Goal: Task Accomplishment & Management: Use online tool/utility

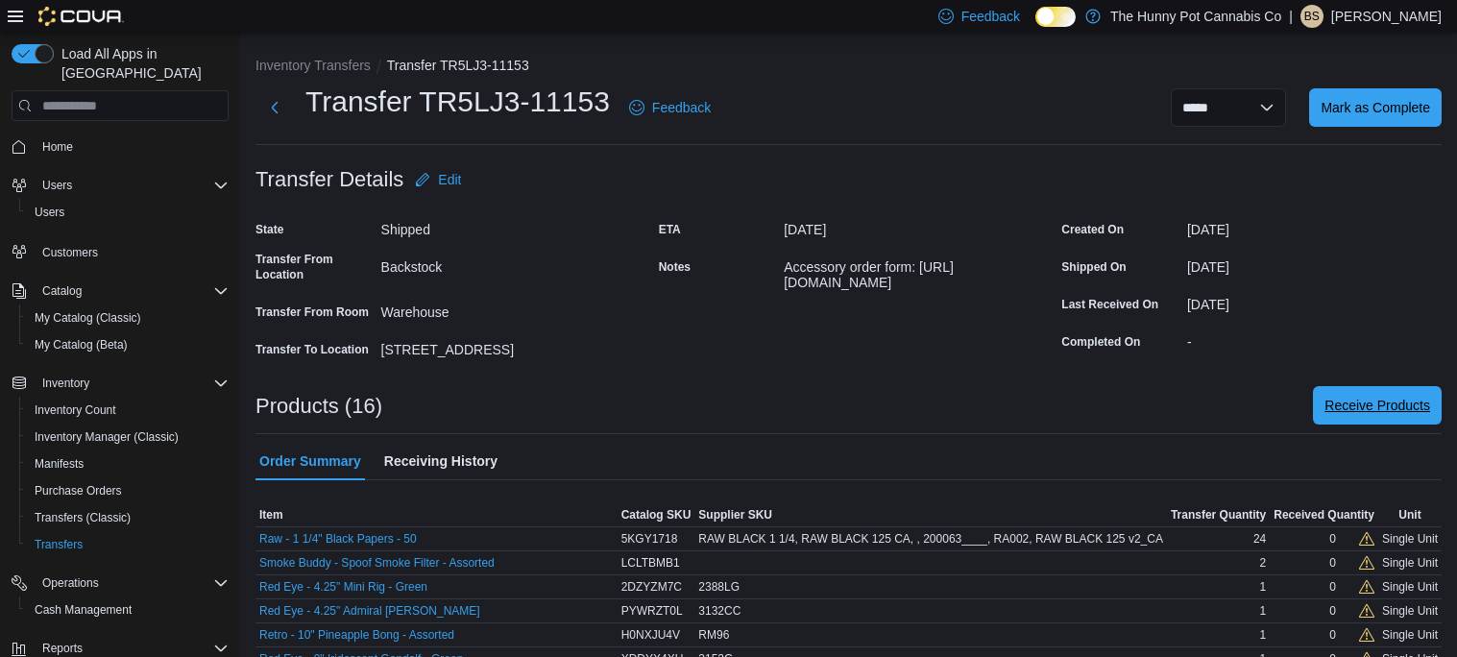
click at [1332, 409] on span "Receive Products" at bounding box center [1378, 405] width 106 height 19
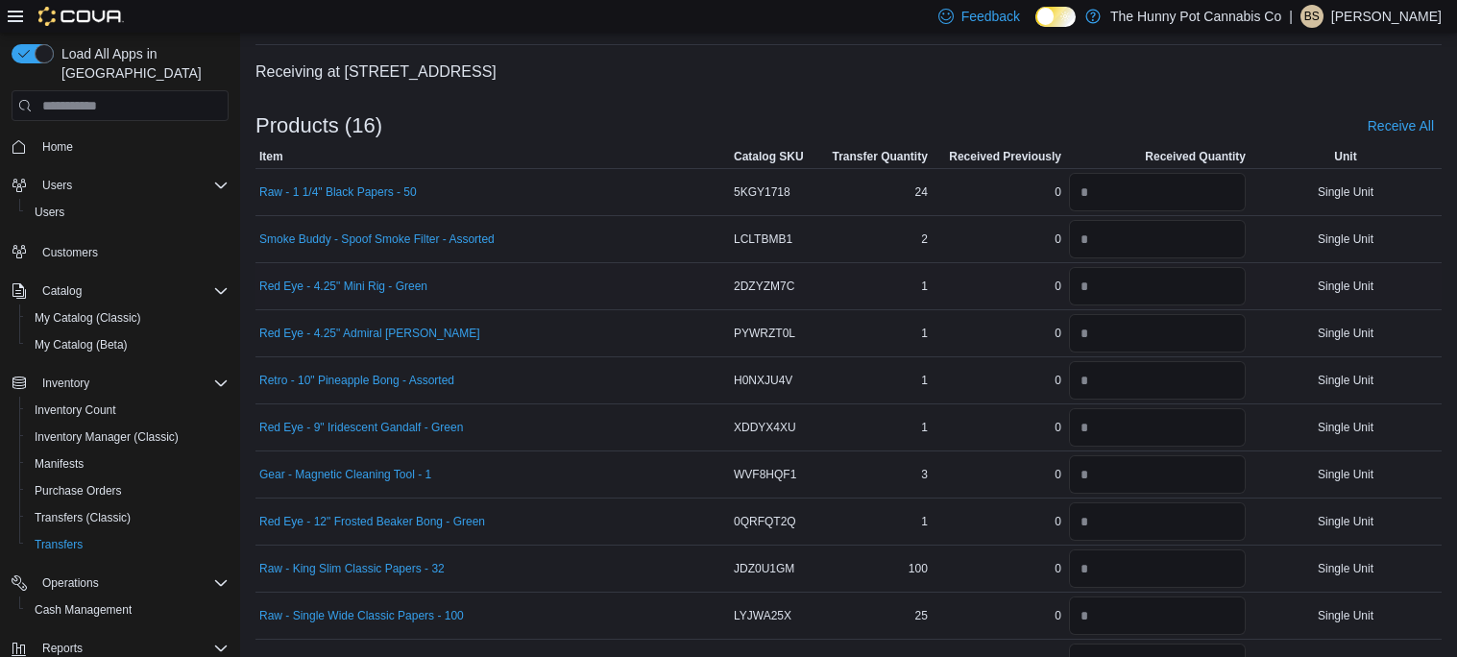
scroll to position [104, 0]
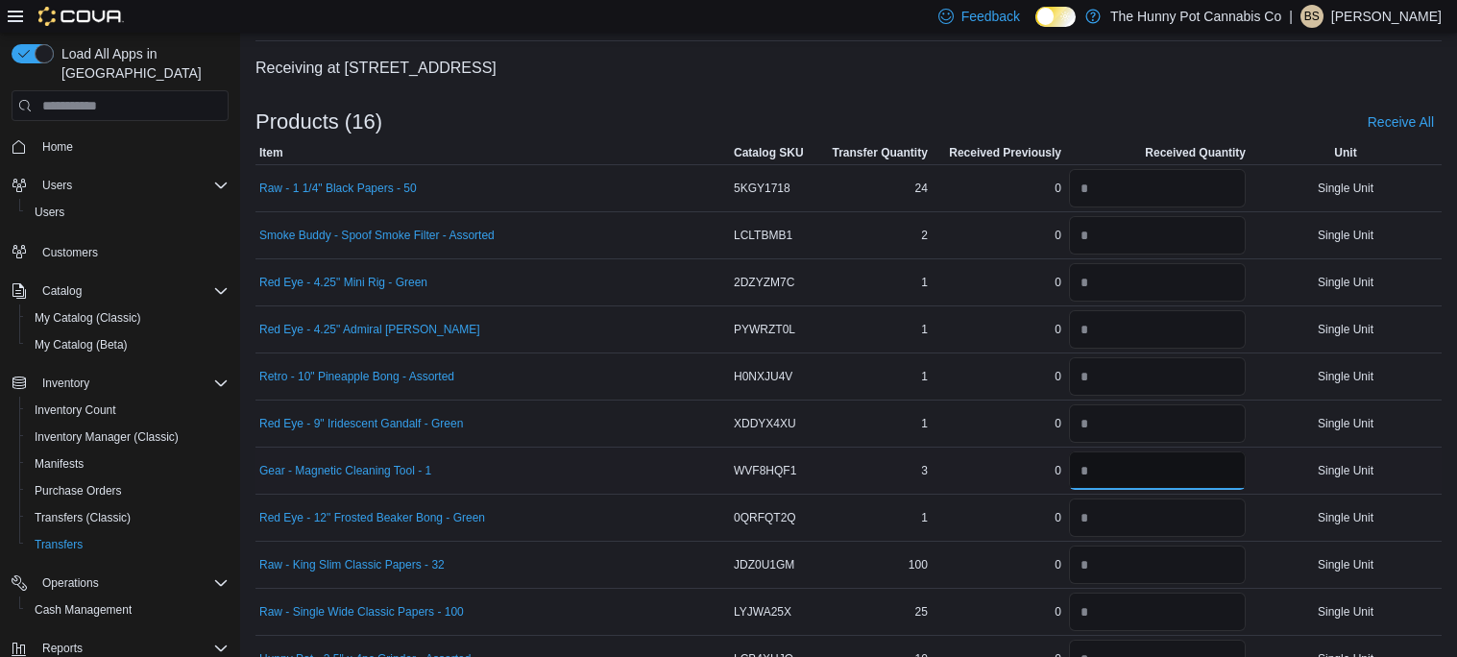
click at [1111, 475] on input "number" at bounding box center [1157, 471] width 177 height 38
type input "*"
click at [1030, 107] on div "Products (16) Receive All" at bounding box center [849, 122] width 1187 height 38
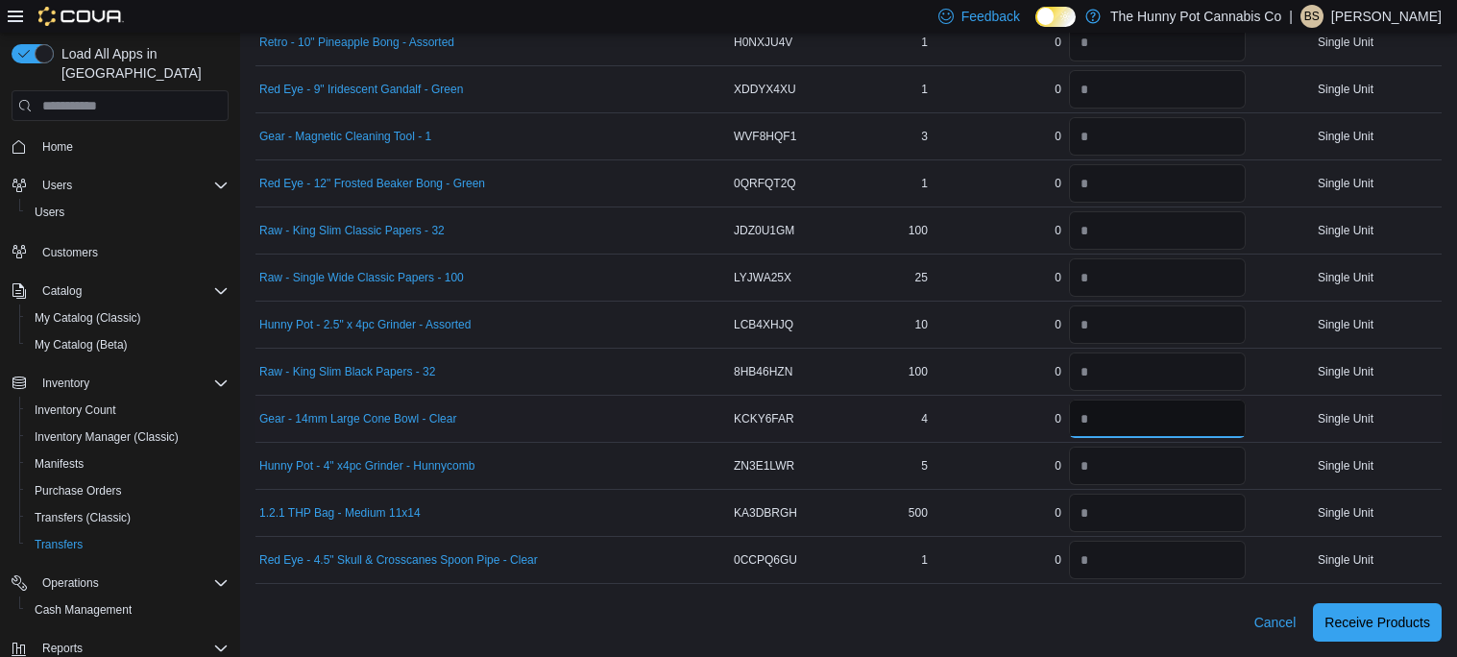
click at [1113, 433] on input "number" at bounding box center [1157, 419] width 177 height 38
type input "*"
click at [1136, 556] on input "number" at bounding box center [1157, 560] width 177 height 38
type input "*"
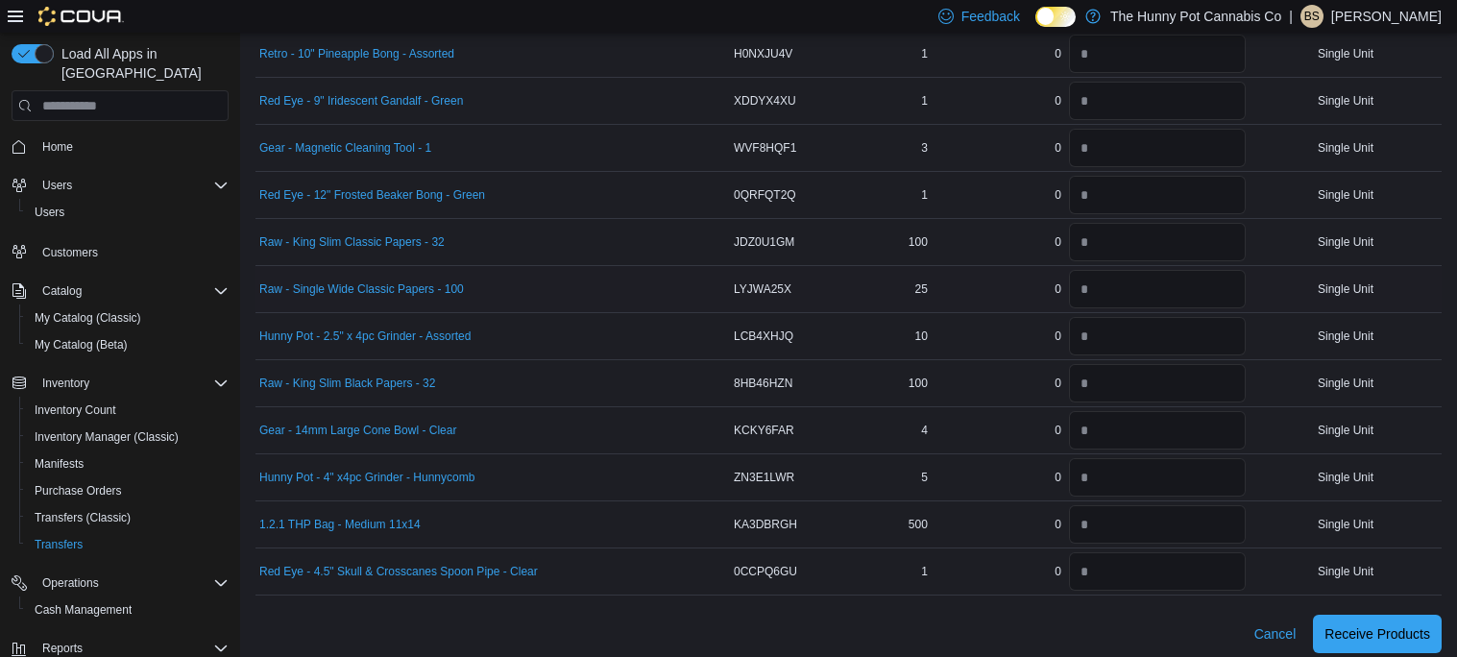
scroll to position [105, 0]
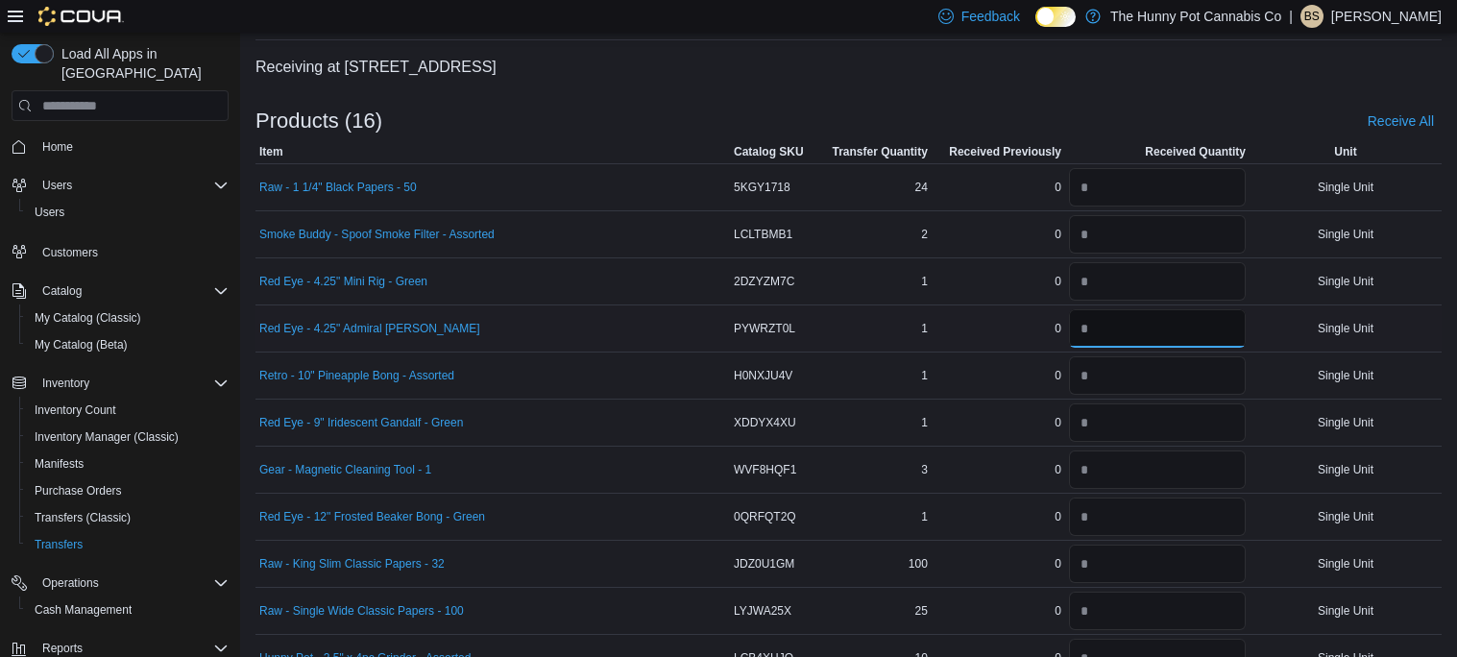
click at [1103, 327] on input "number" at bounding box center [1157, 328] width 177 height 38
type input "*"
click at [1118, 420] on input "number" at bounding box center [1157, 423] width 177 height 38
type input "*"
click at [1139, 234] on input "number" at bounding box center [1157, 234] width 177 height 38
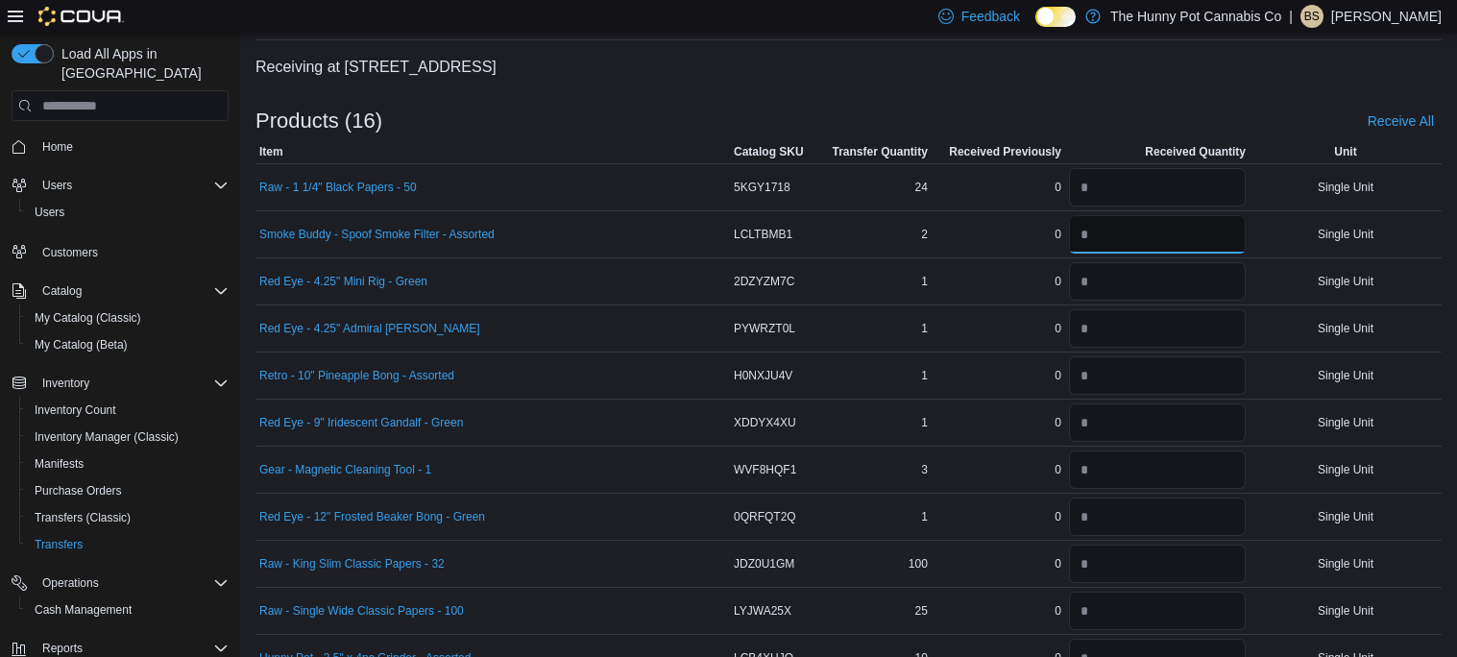
type input "*"
click at [1111, 559] on input "number" at bounding box center [1157, 564] width 177 height 38
type input "***"
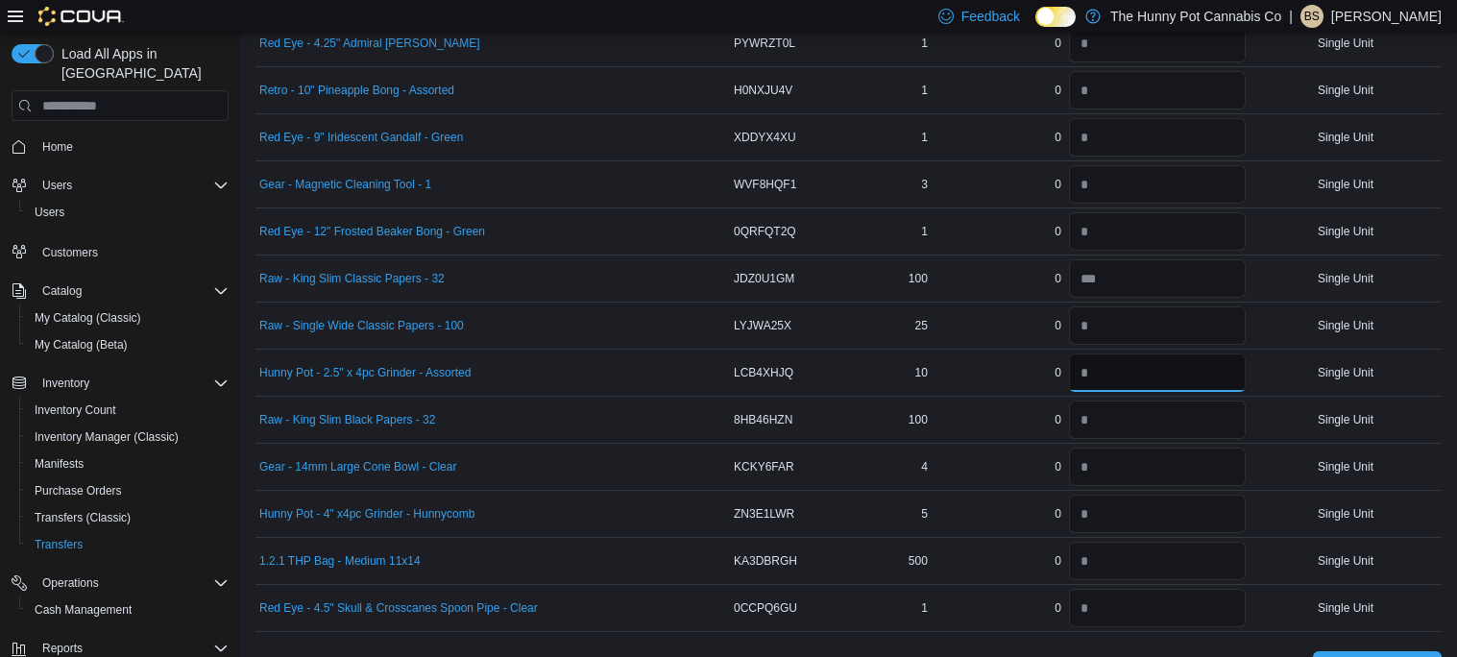
scroll to position [393, 0]
click at [1140, 428] on input "number" at bounding box center [1157, 417] width 177 height 38
type input "***"
click at [1074, 310] on input "number" at bounding box center [1157, 323] width 177 height 38
type input "**"
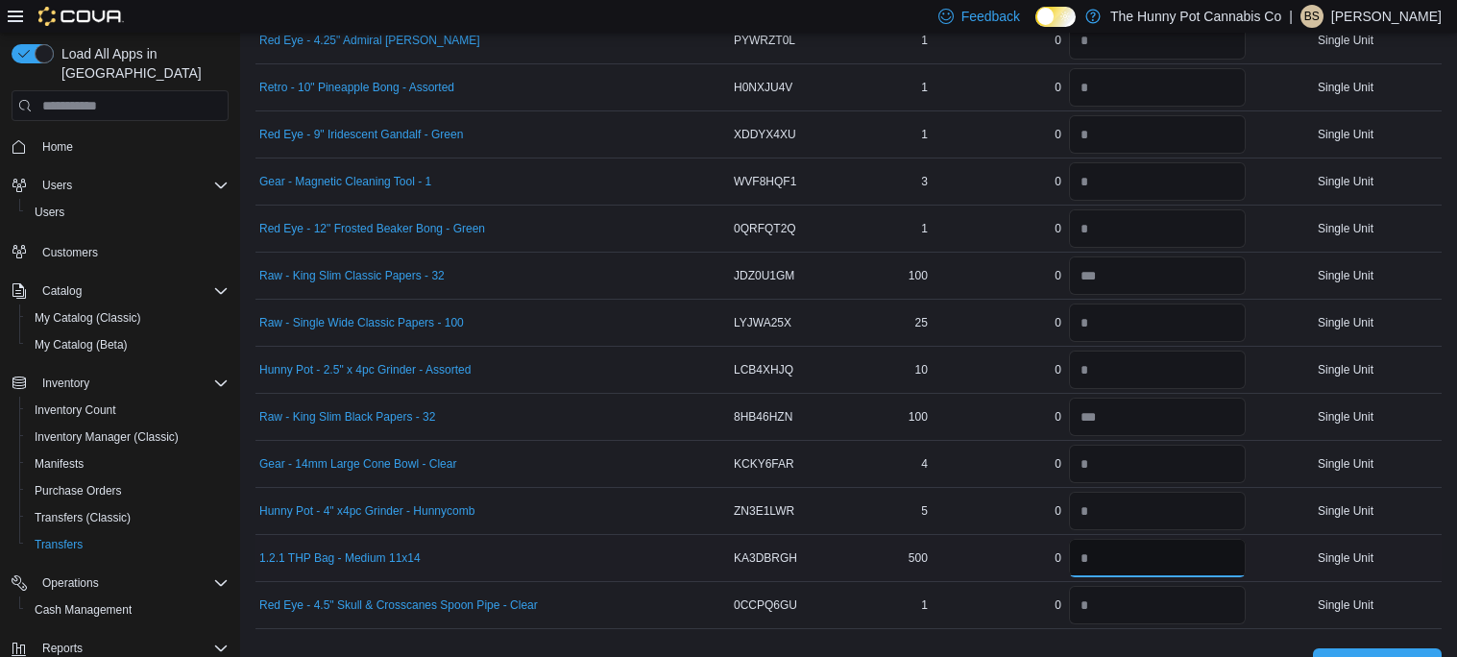
click at [1090, 563] on input "number" at bounding box center [1157, 558] width 177 height 38
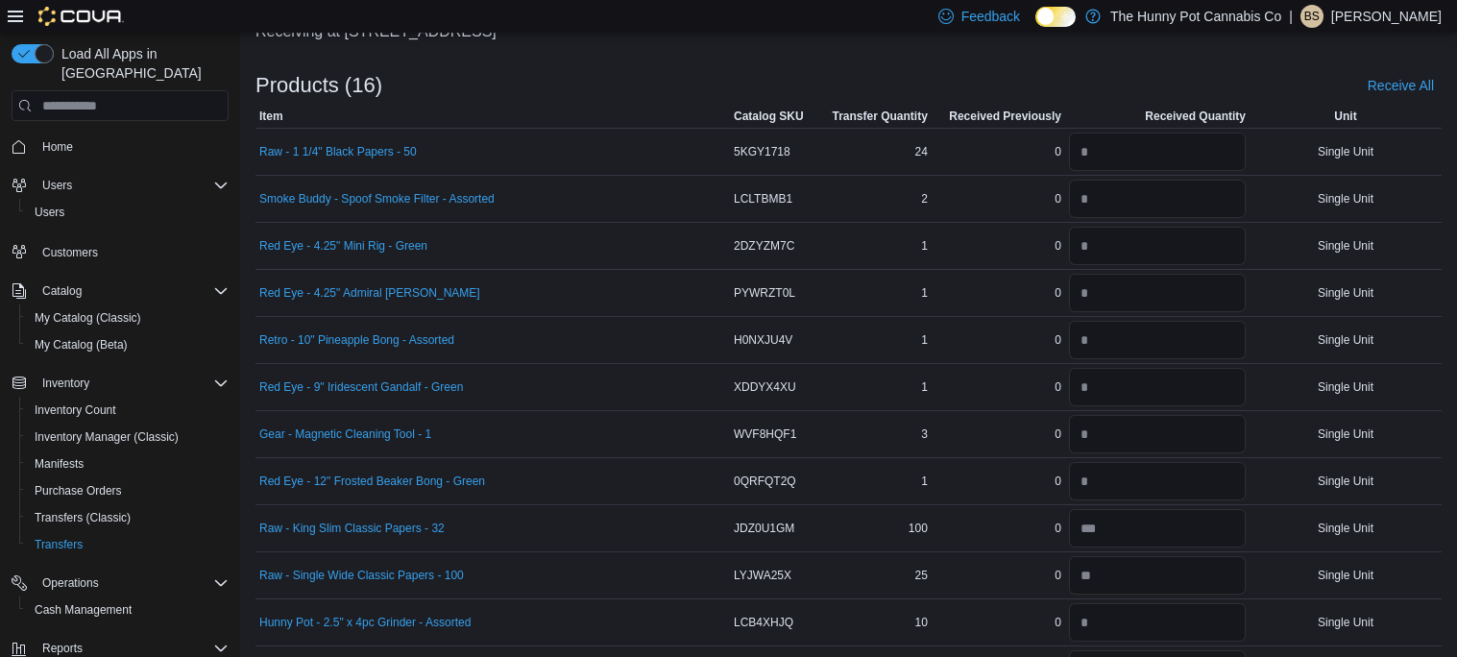
scroll to position [139, 0]
type input "***"
click at [1137, 158] on input "number" at bounding box center [1157, 153] width 177 height 38
type input "**"
click at [1096, 610] on input "number" at bounding box center [1157, 623] width 177 height 38
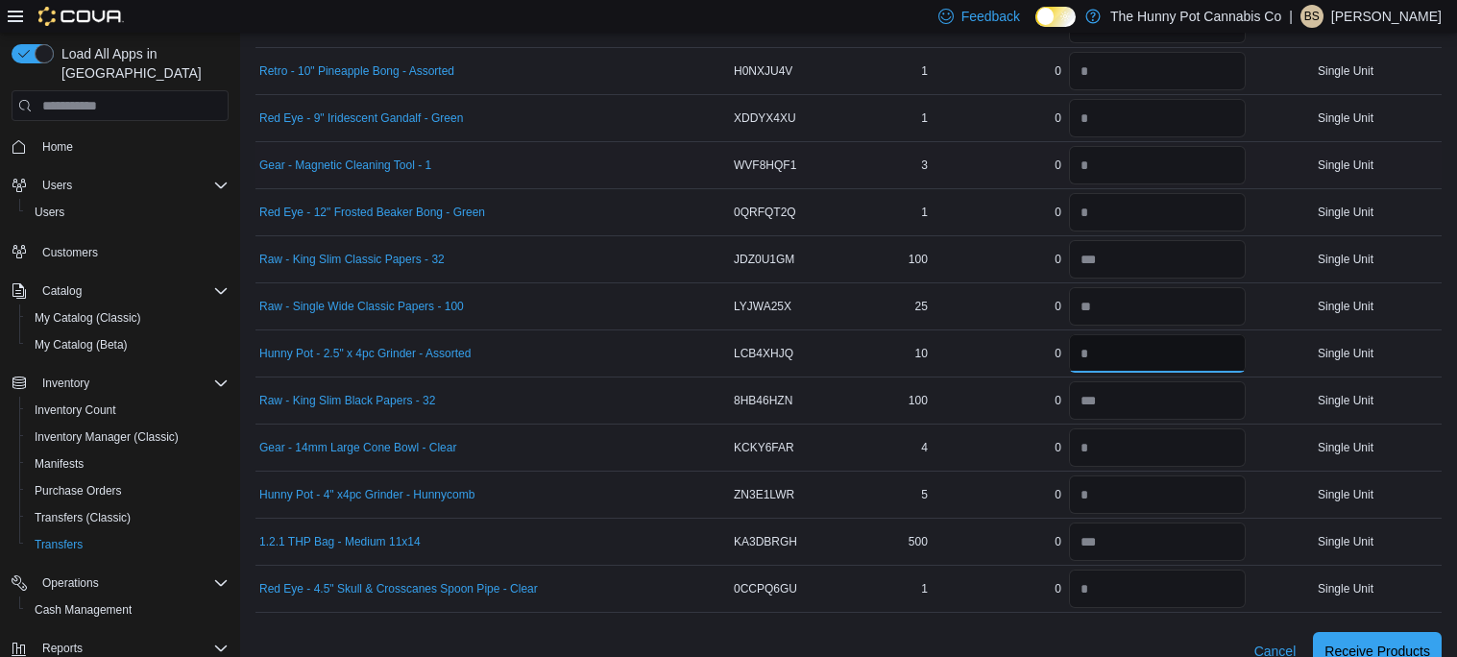
scroll to position [432, 0]
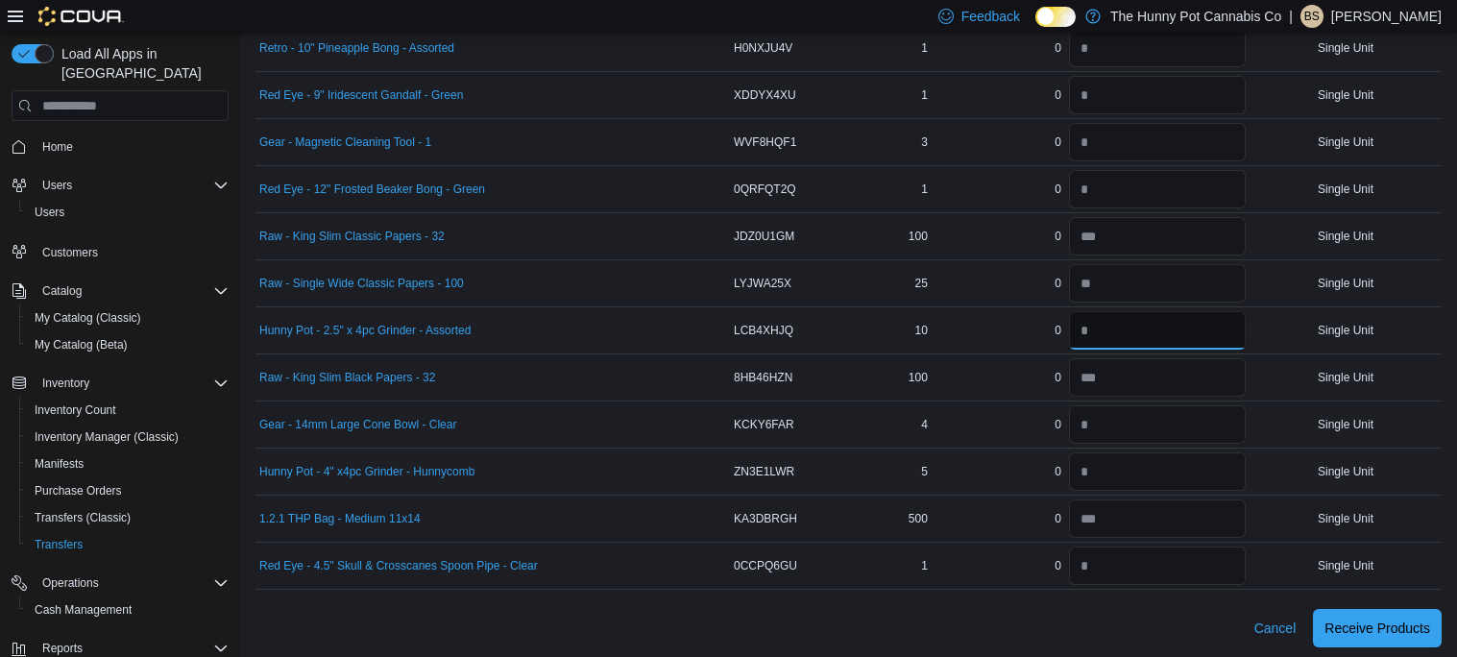
type input "**"
click at [1130, 463] on input "number" at bounding box center [1157, 472] width 177 height 38
type input "*"
click at [1102, 62] on input "number" at bounding box center [1157, 48] width 177 height 38
type input "*"
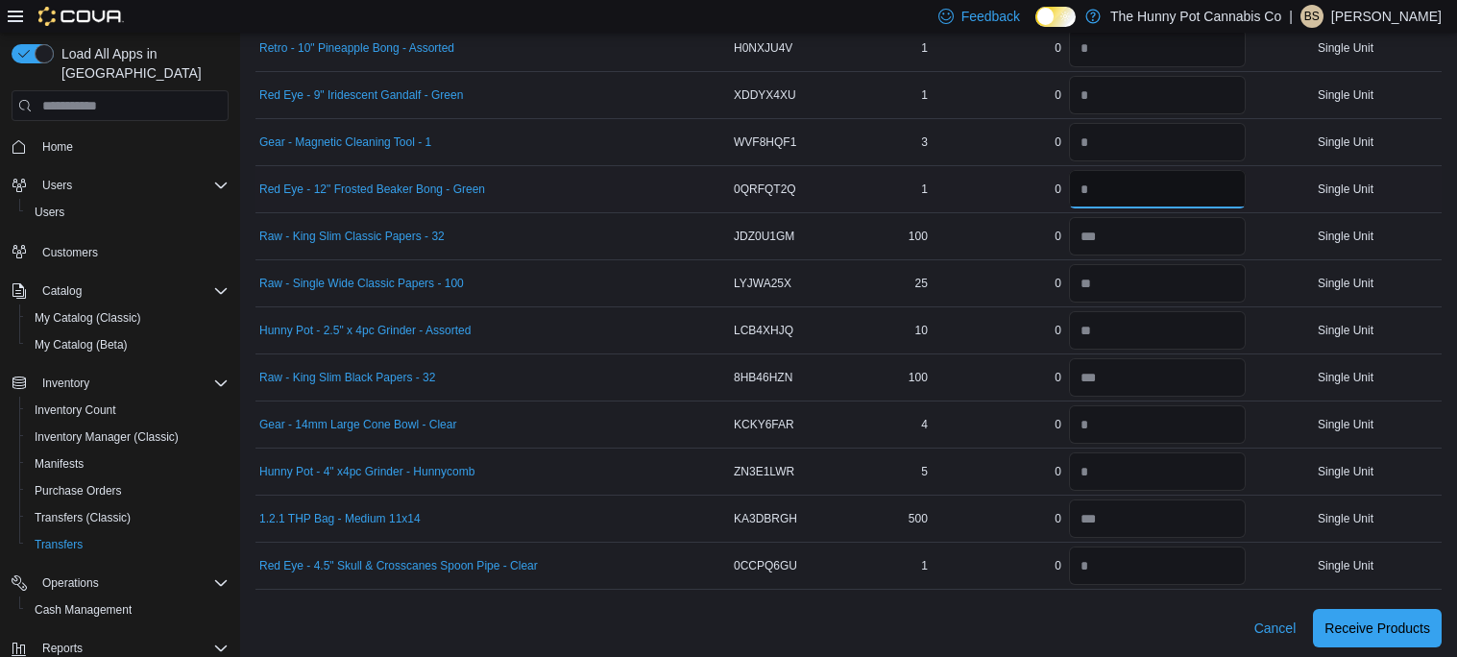
click at [1162, 180] on input "number" at bounding box center [1157, 189] width 177 height 38
type input "*"
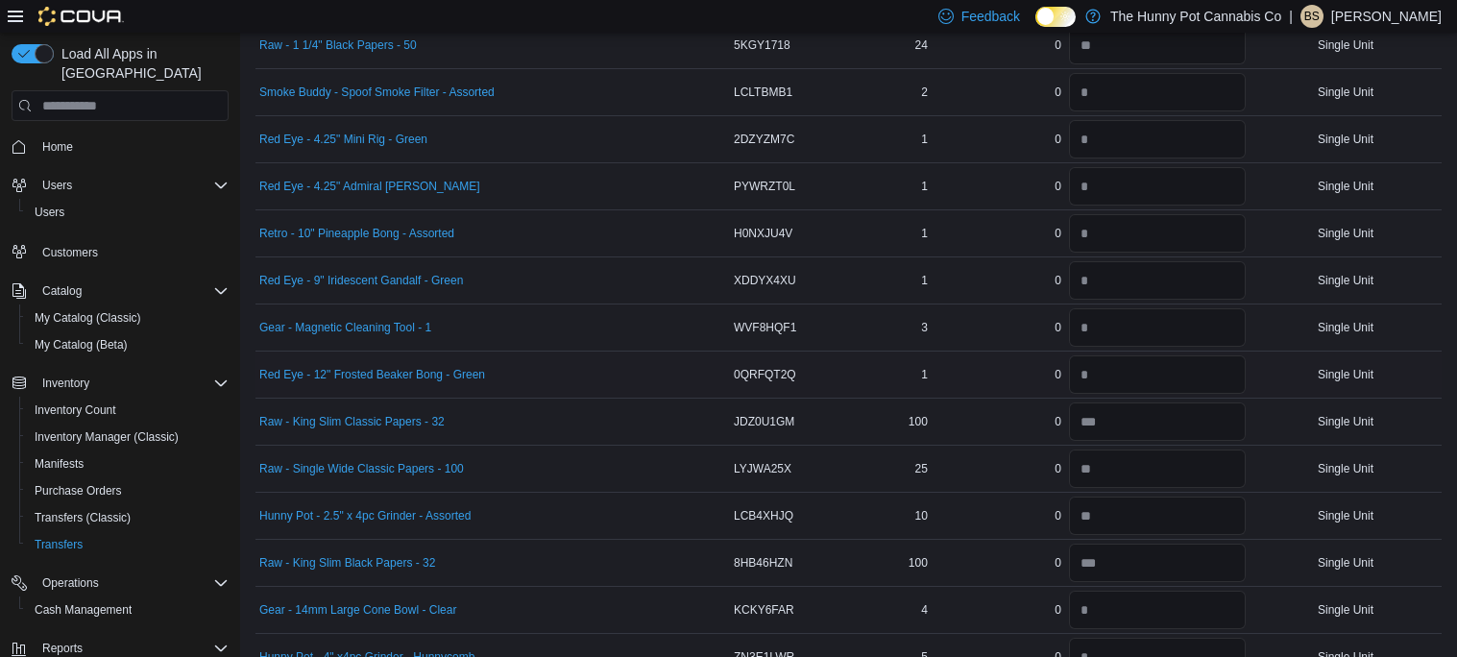
scroll to position [246, 0]
click at [1114, 131] on input "number" at bounding box center [1157, 140] width 177 height 38
type input "*"
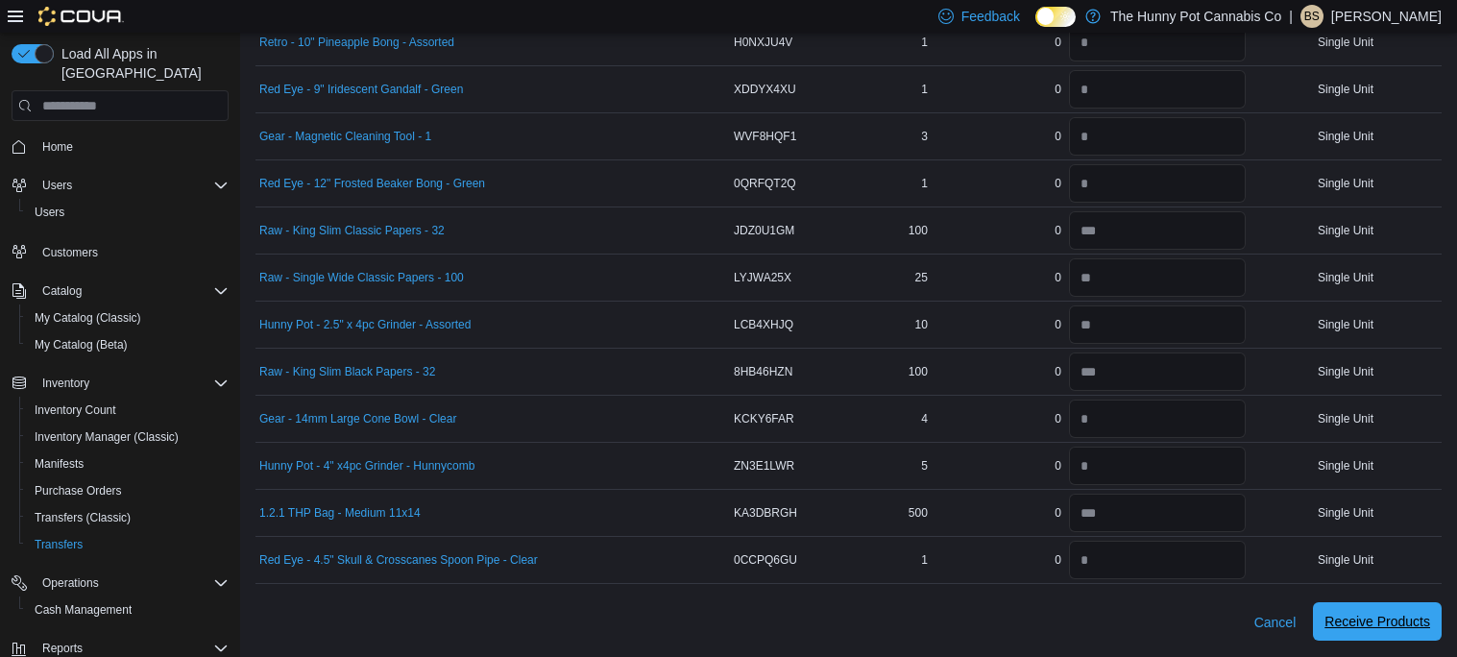
scroll to position [435, 0]
click at [1371, 622] on span "Receive Products" at bounding box center [1378, 624] width 106 height 19
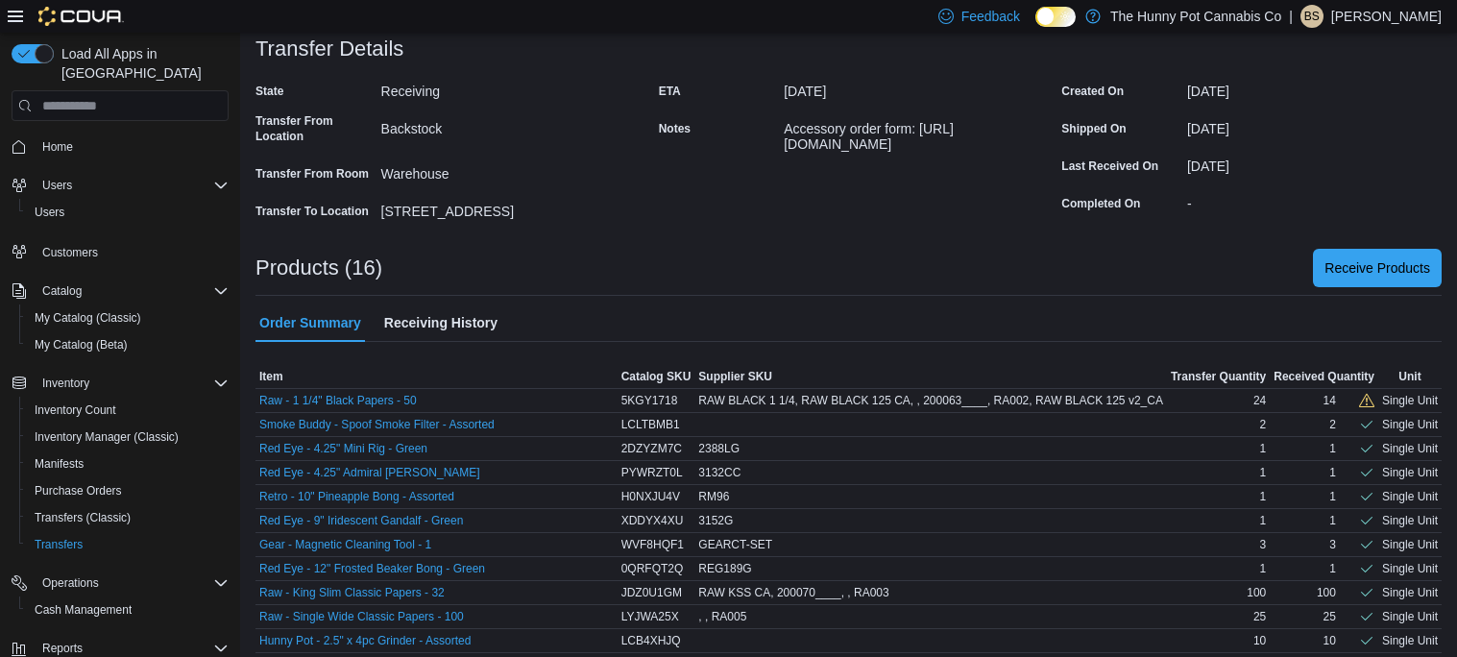
scroll to position [256, 0]
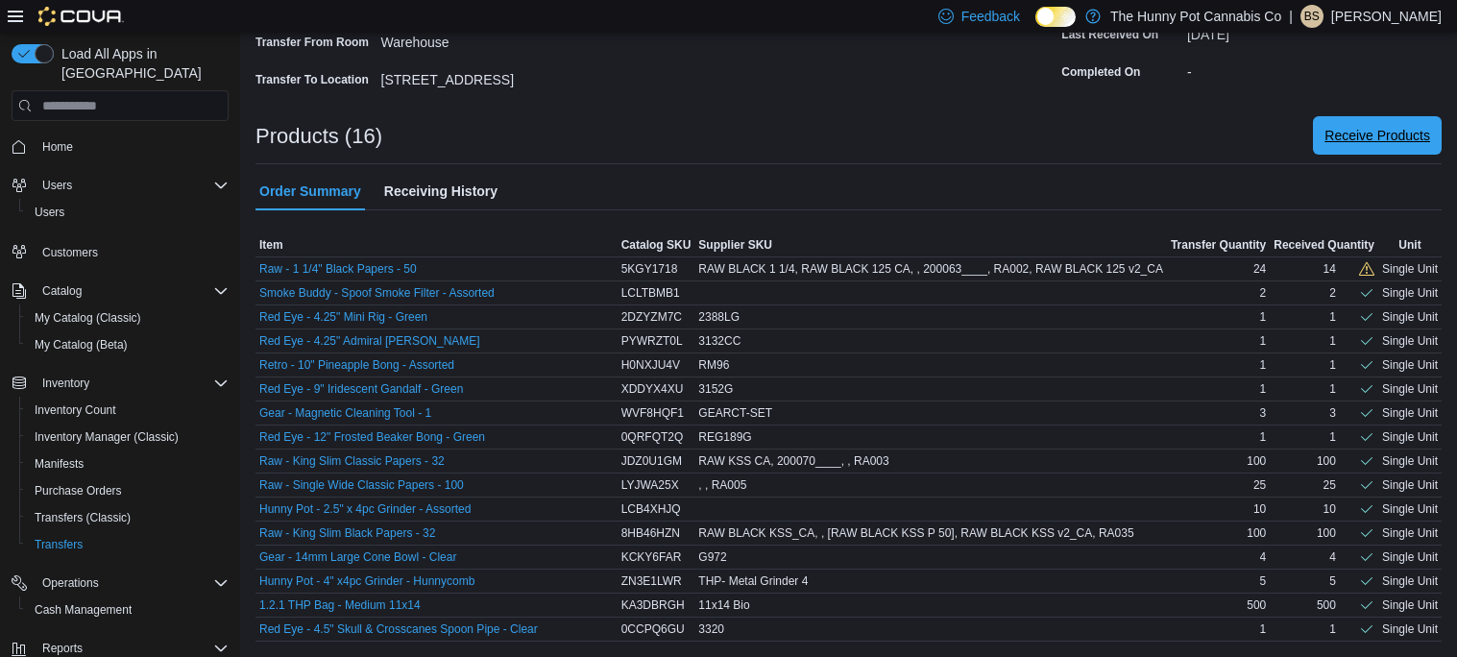
click at [1358, 139] on span "Receive Products" at bounding box center [1378, 135] width 106 height 19
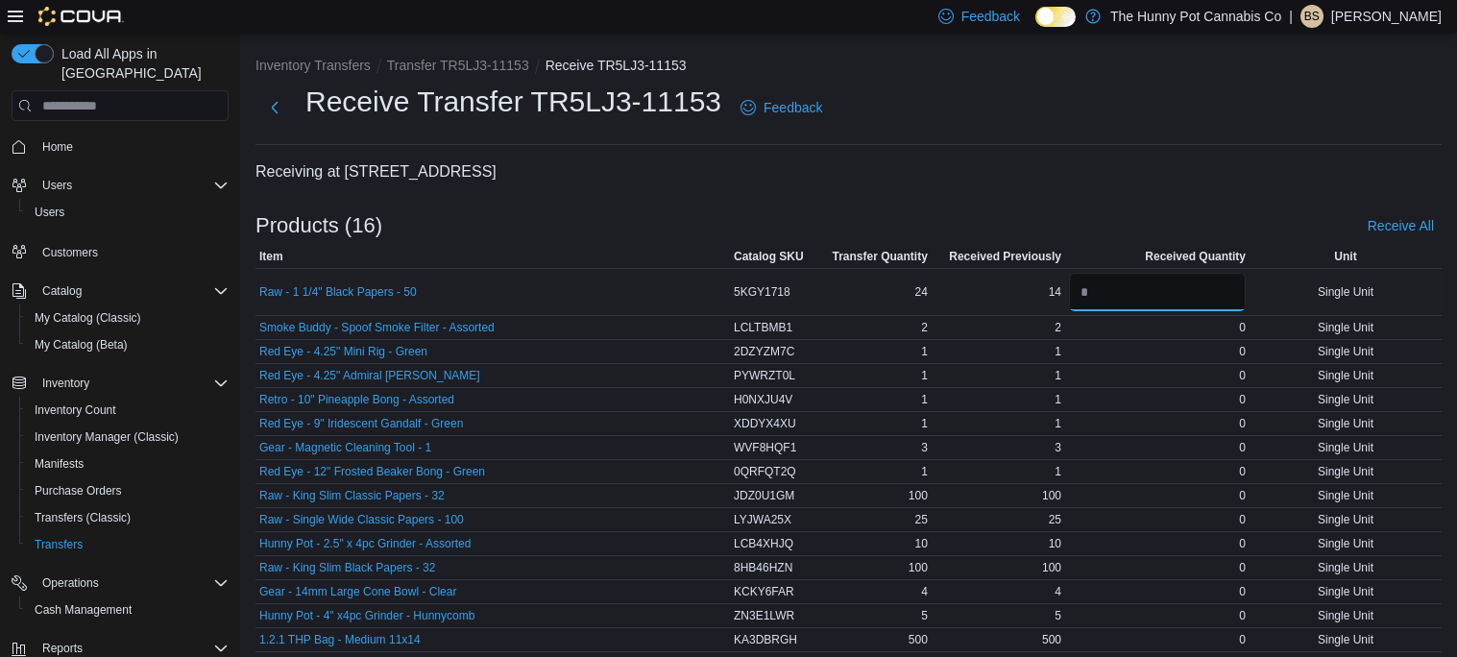
click at [1085, 291] on input "number" at bounding box center [1157, 292] width 177 height 38
type input "**"
click at [1192, 220] on div "Products (16) Receive All" at bounding box center [849, 226] width 1187 height 38
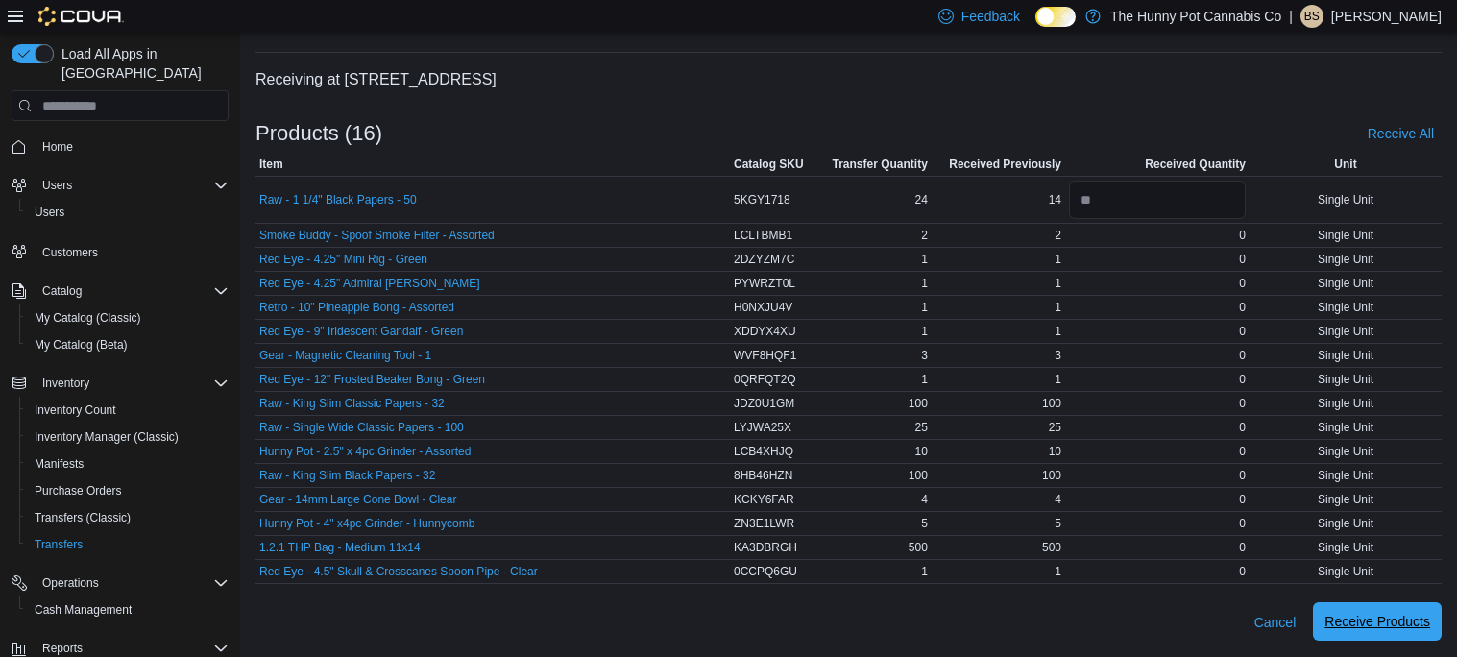
click at [1365, 609] on span "Receive Products" at bounding box center [1378, 621] width 106 height 38
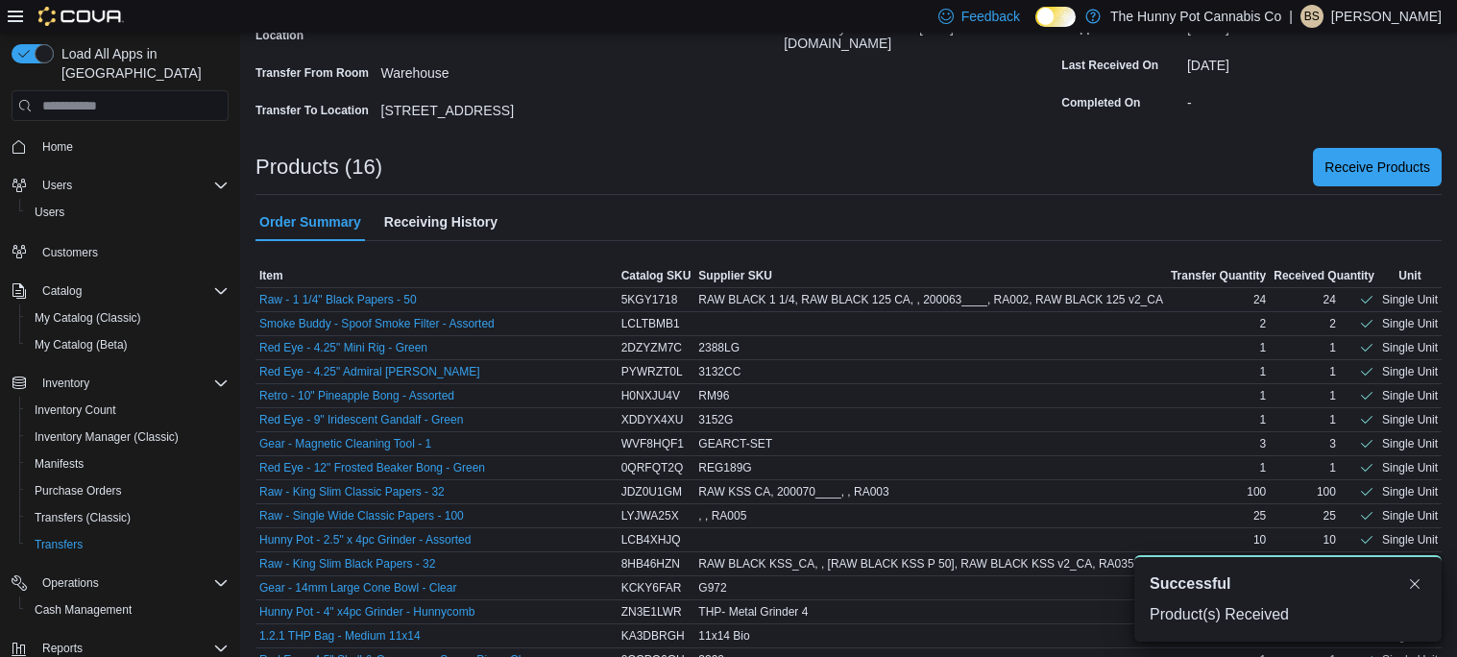
scroll to position [256, 0]
